Goal: Task Accomplishment & Management: Complete application form

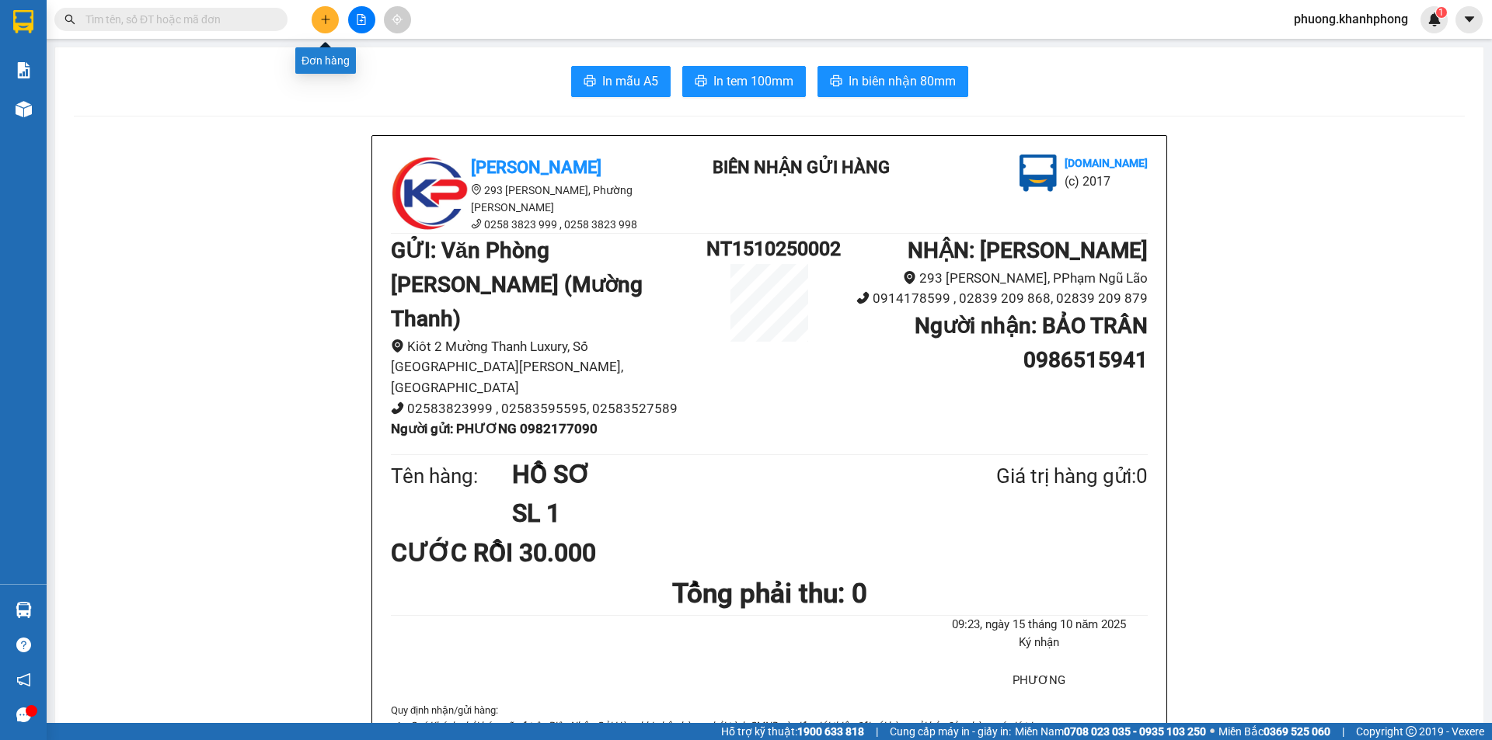
click at [329, 24] on icon "plus" at bounding box center [325, 19] width 11 height 11
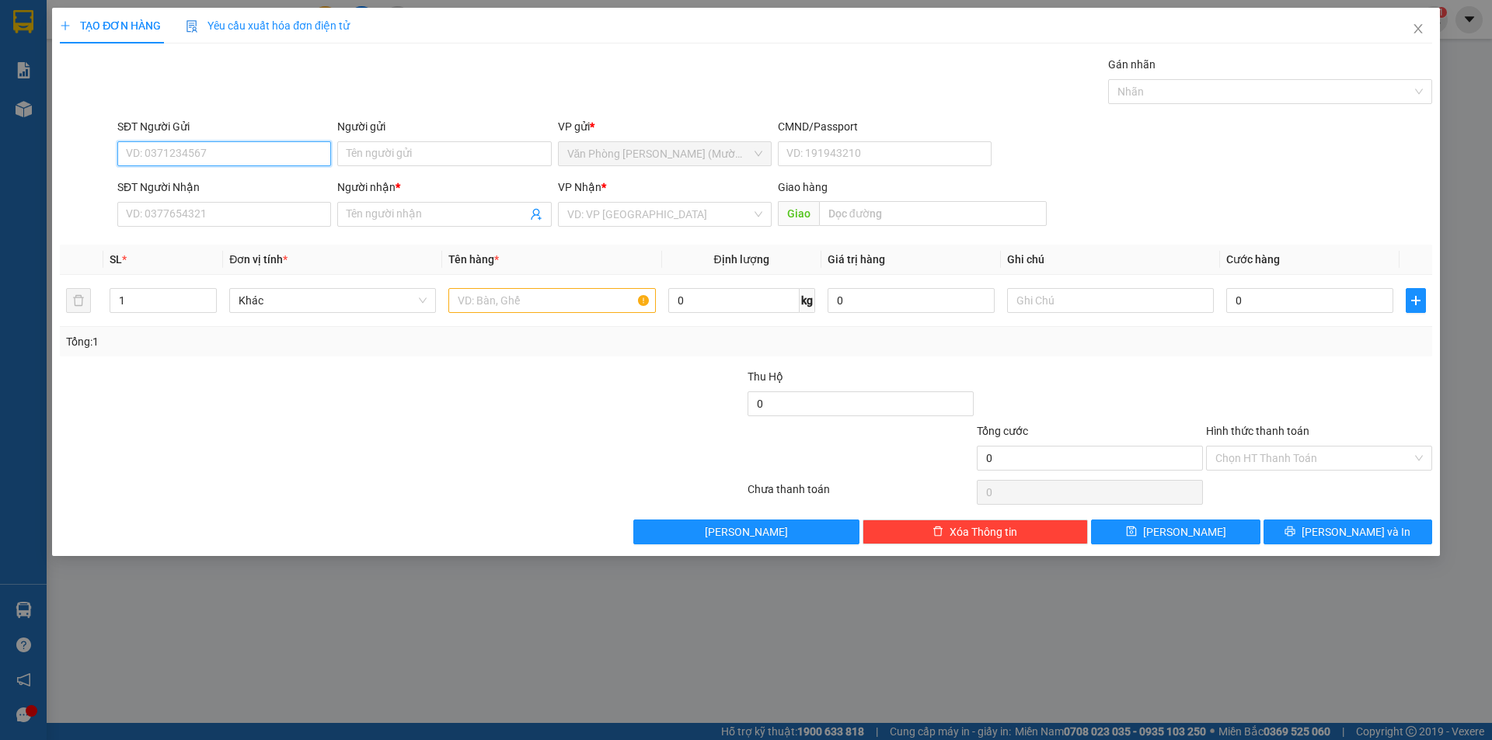
click at [248, 160] on input "SĐT Người Gửi" at bounding box center [224, 153] width 214 height 25
type input "0936321270"
click at [218, 190] on div "0936321270 - PHÚC" at bounding box center [224, 184] width 195 height 17
type input "PHÚC"
type input "0936321270"
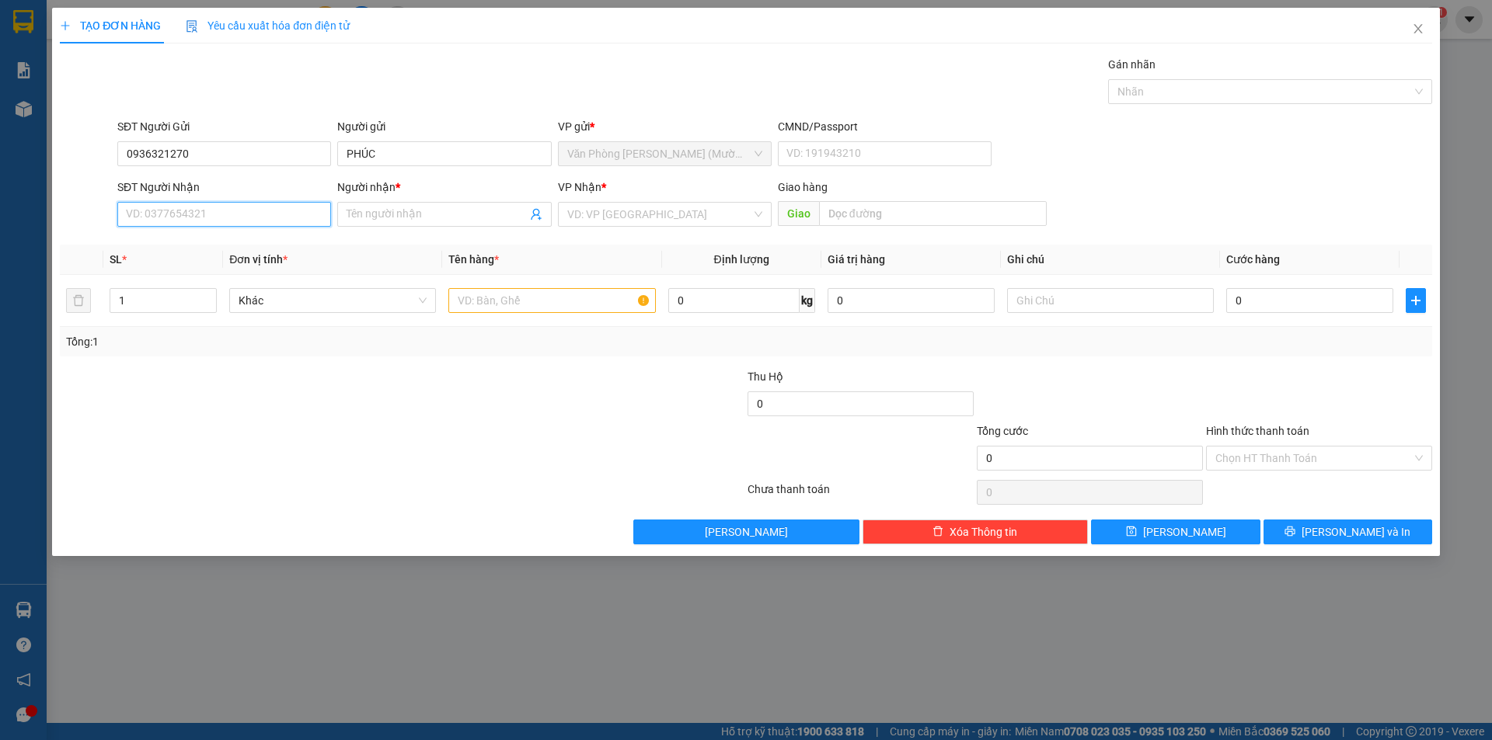
click at [200, 215] on input "SĐT Người Nhận" at bounding box center [224, 214] width 214 height 25
type input "0379109256"
click at [418, 215] on input "Người nhận *" at bounding box center [436, 214] width 179 height 17
type input "QUANG"
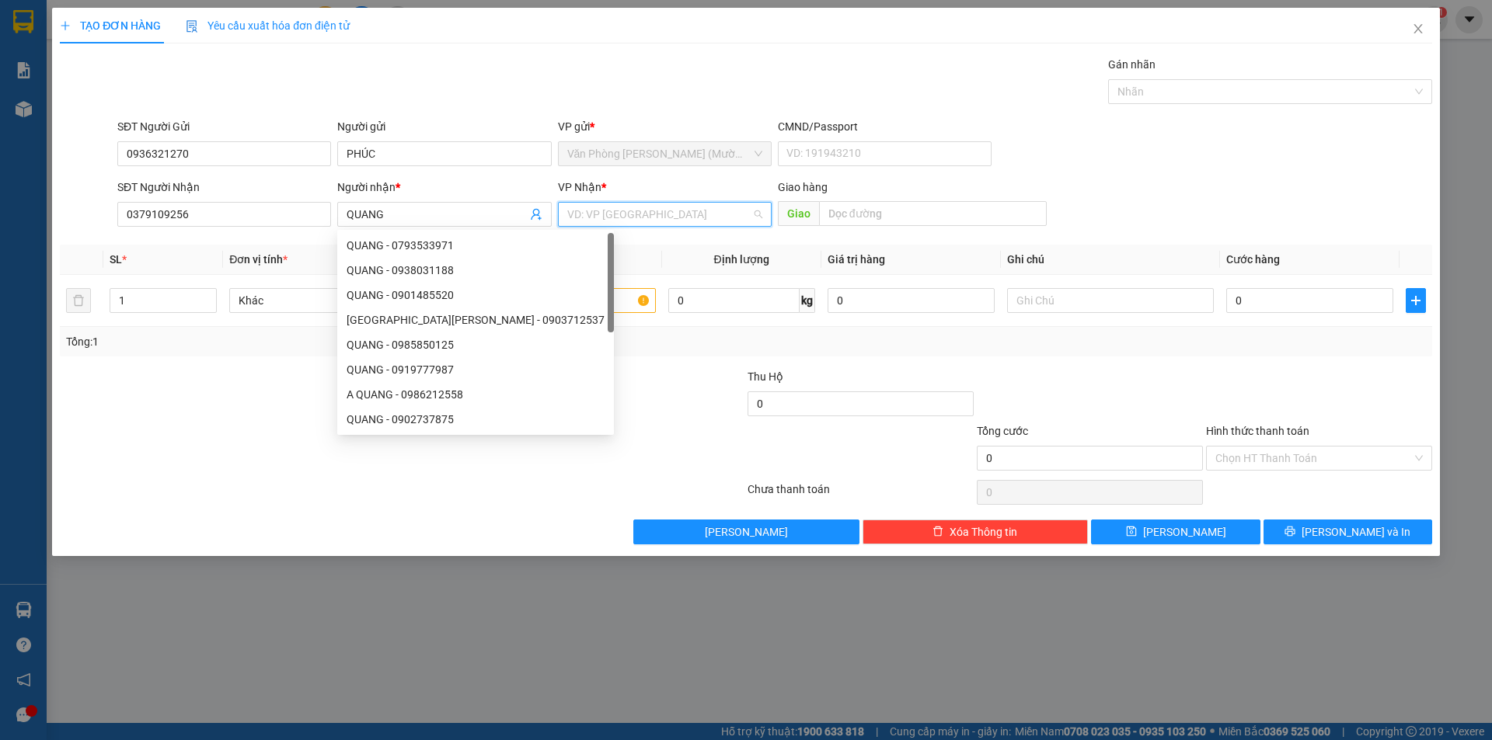
click at [650, 221] on input "search" at bounding box center [659, 214] width 184 height 23
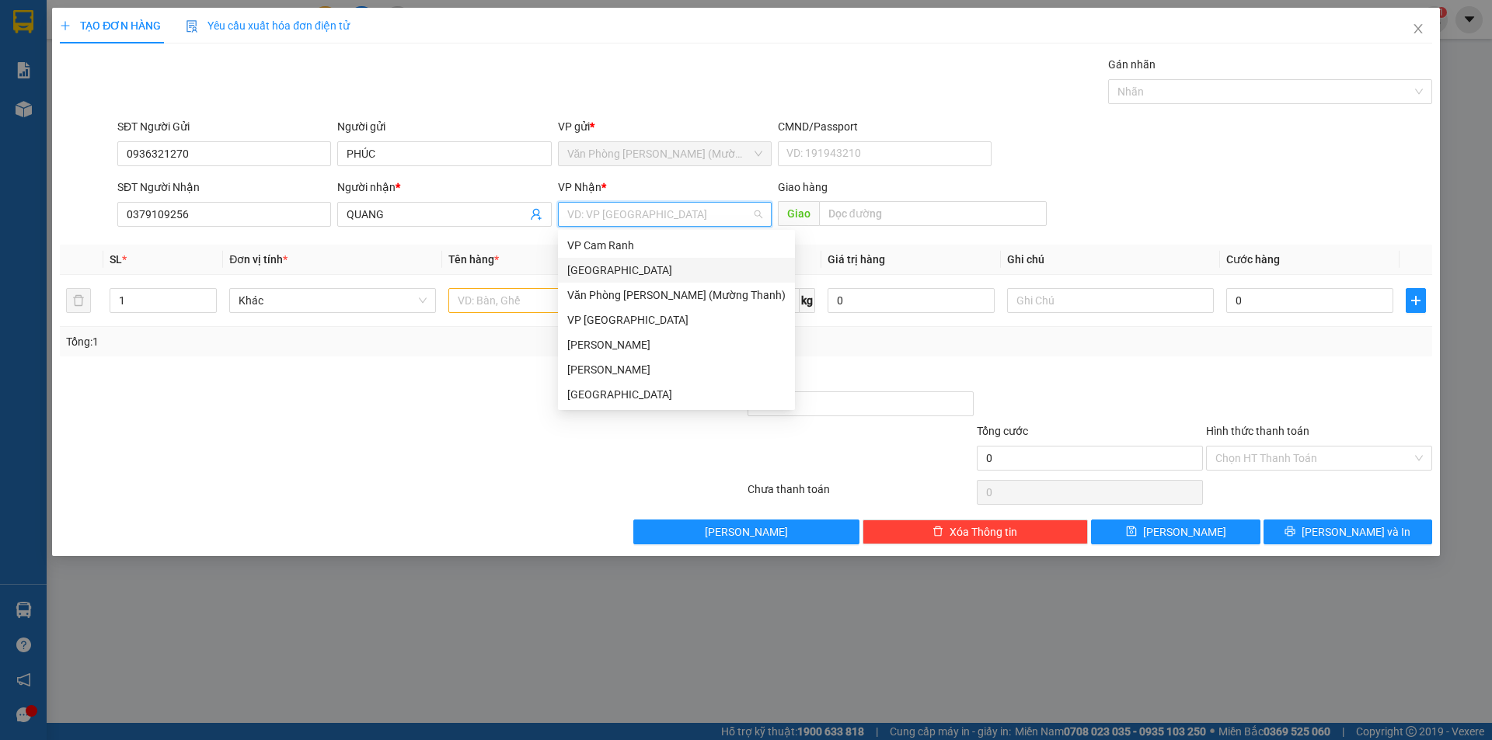
click at [612, 260] on div "[GEOGRAPHIC_DATA]" at bounding box center [676, 270] width 237 height 25
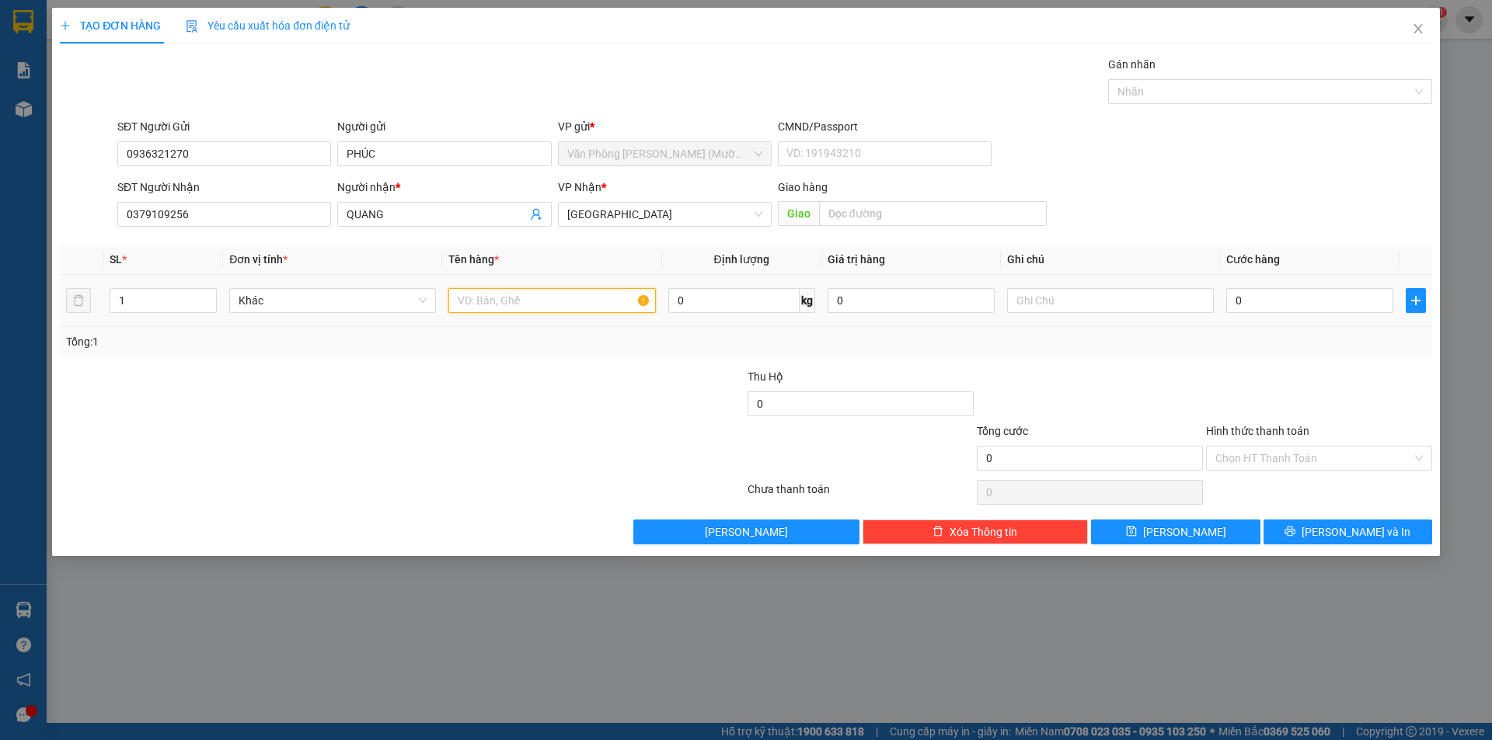
click at [552, 298] on input "text" at bounding box center [551, 300] width 207 height 25
type input "GÓI"
click at [1308, 295] on input "0" at bounding box center [1309, 300] width 167 height 25
type input "3"
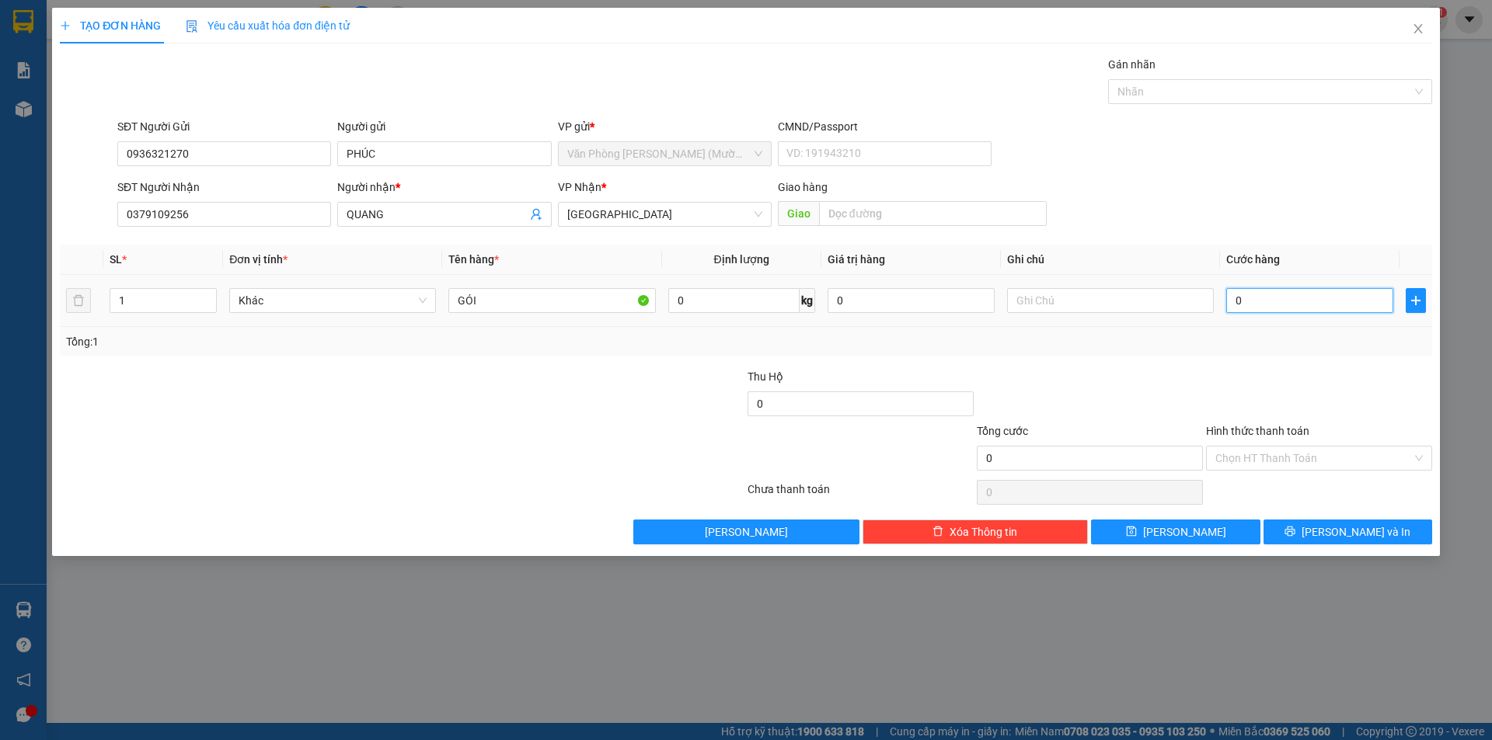
type input "3"
type input "30"
type input "30.000"
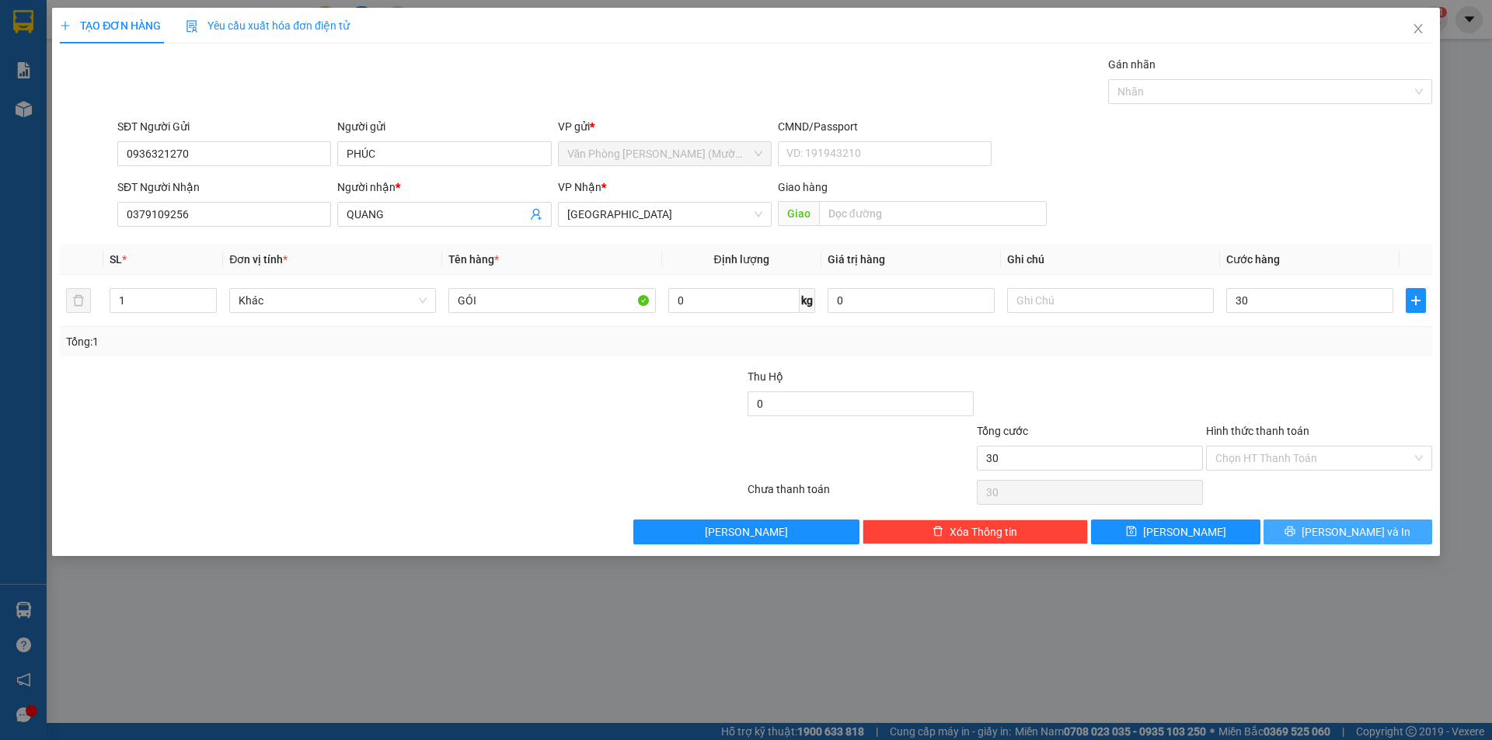
type input "30.000"
click at [1336, 521] on button "[PERSON_NAME] và In" at bounding box center [1347, 532] width 169 height 25
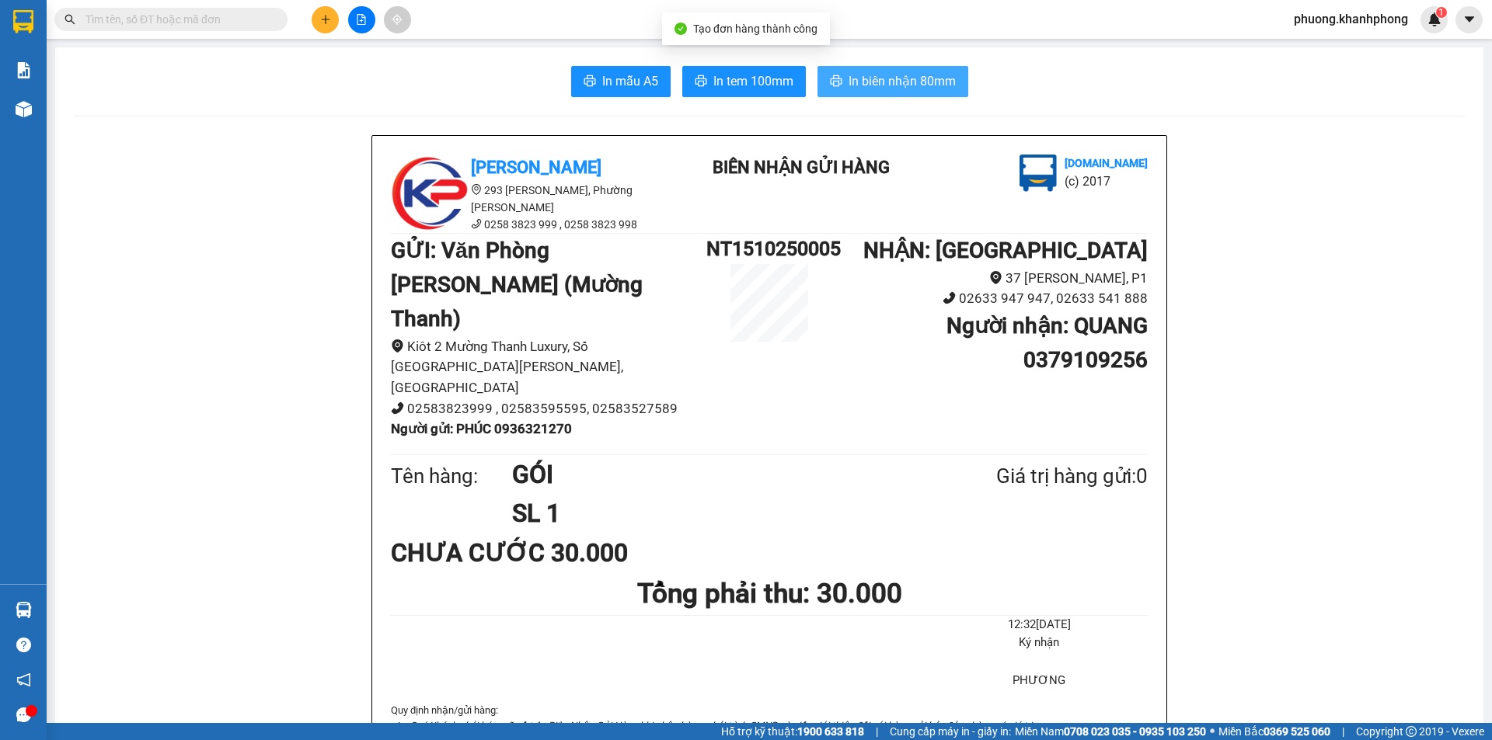
click at [858, 83] on span "In biên nhận 80mm" at bounding box center [902, 80] width 107 height 19
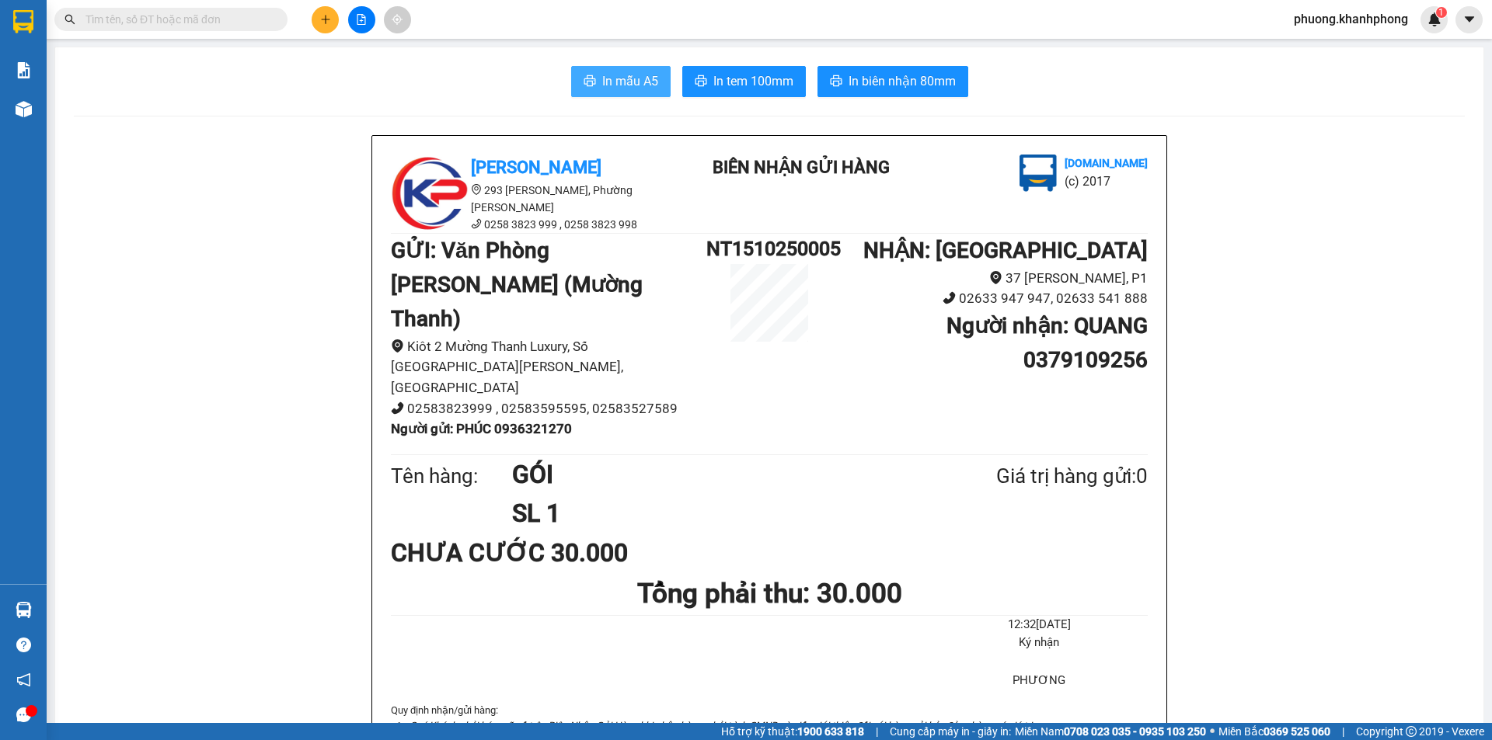
click at [595, 75] on button "In mẫu A5" at bounding box center [620, 81] width 99 height 31
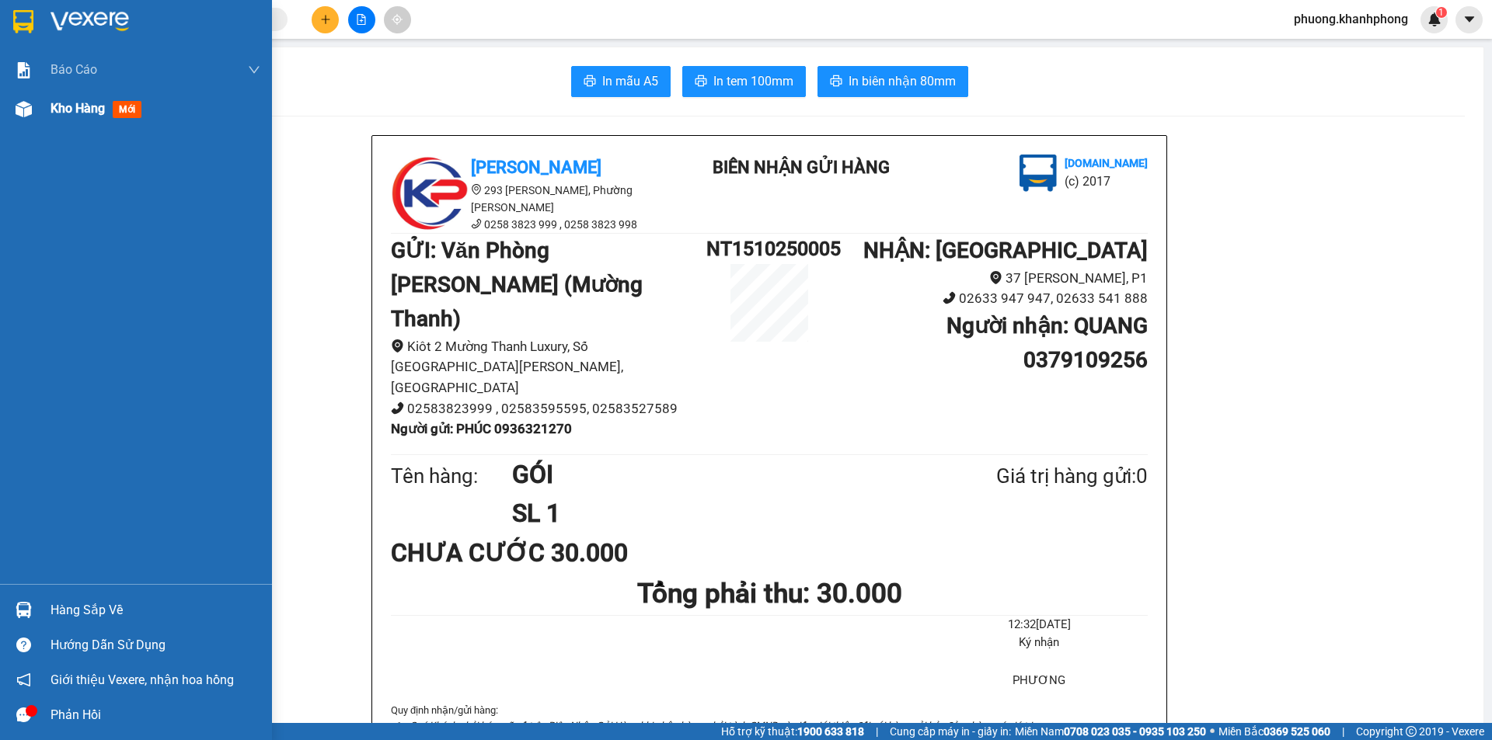
click at [30, 108] on img at bounding box center [24, 109] width 16 height 16
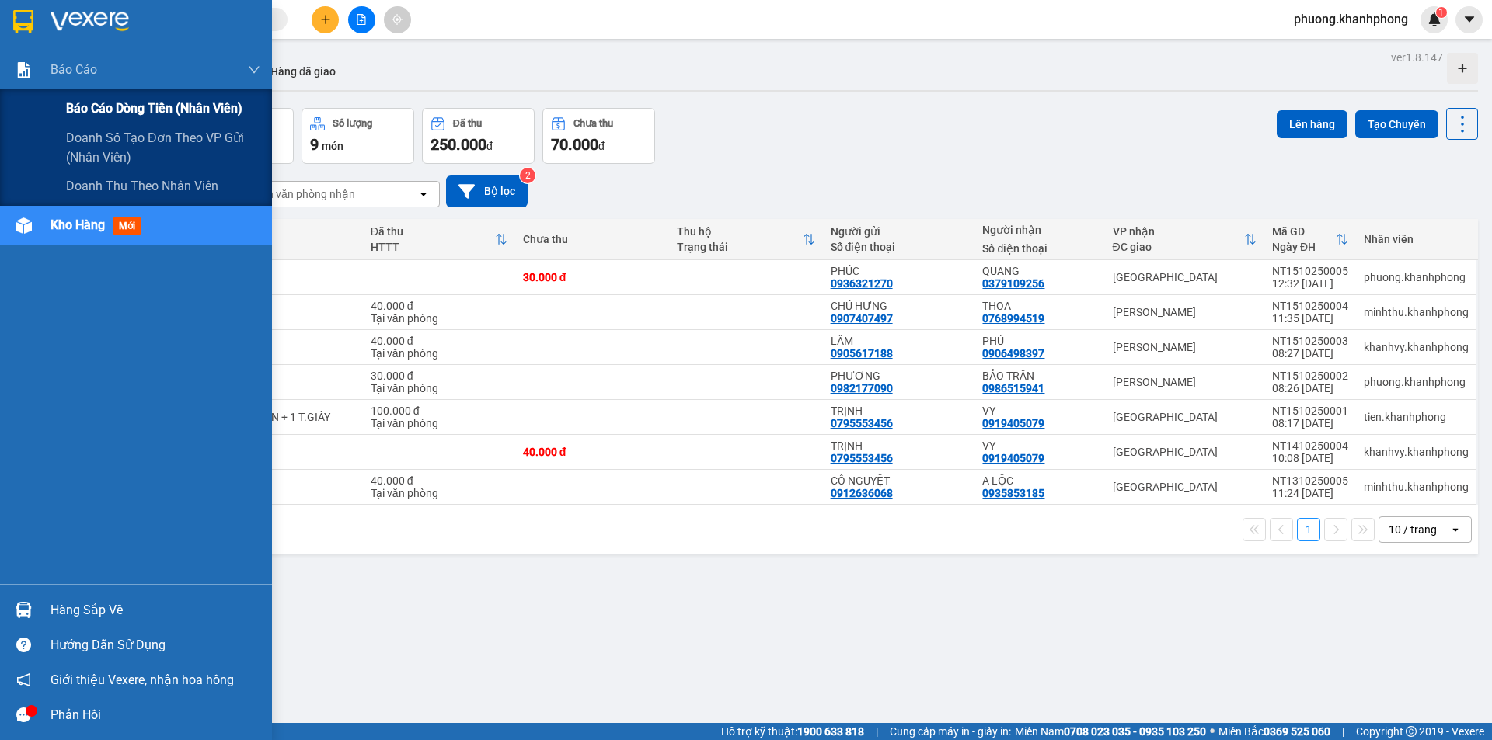
click at [75, 104] on span "Báo cáo dòng tiền (nhân viên)" at bounding box center [154, 108] width 176 height 19
